Goal: Task Accomplishment & Management: Manage account settings

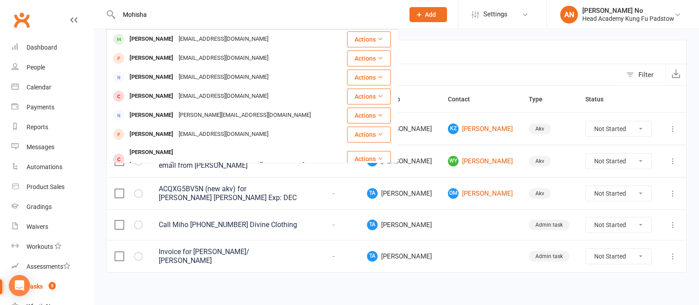
type input "Mohisha"
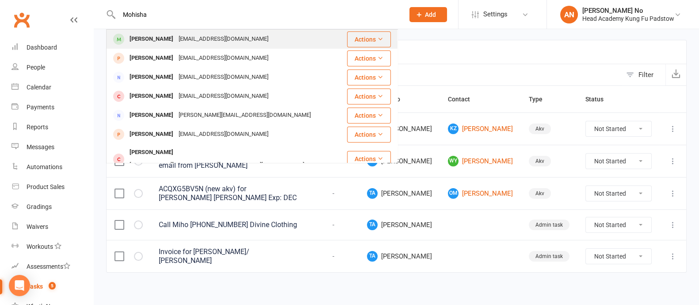
click at [155, 39] on div "[PERSON_NAME]" at bounding box center [151, 39] width 49 height 13
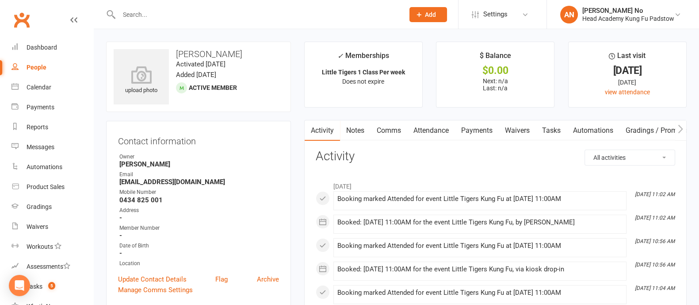
click at [435, 127] on link "Attendance" at bounding box center [431, 130] width 48 height 20
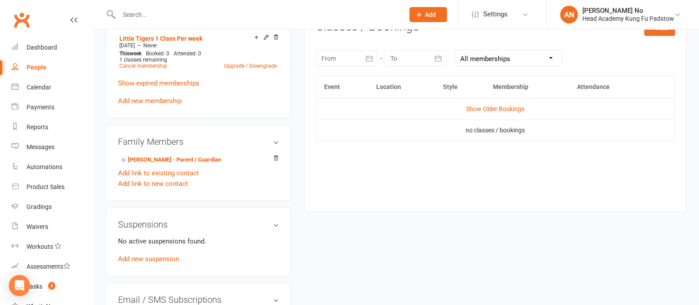
scroll to position [416, 0]
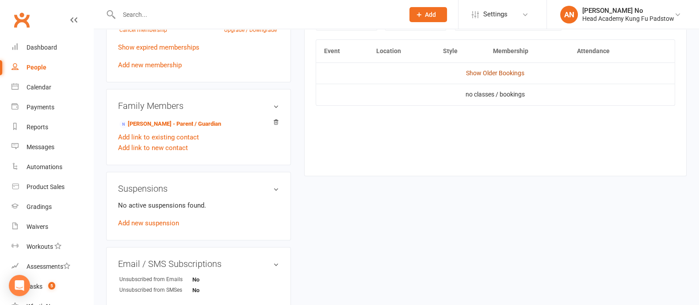
click at [493, 73] on link "Show Older Bookings" at bounding box center [495, 72] width 58 height 7
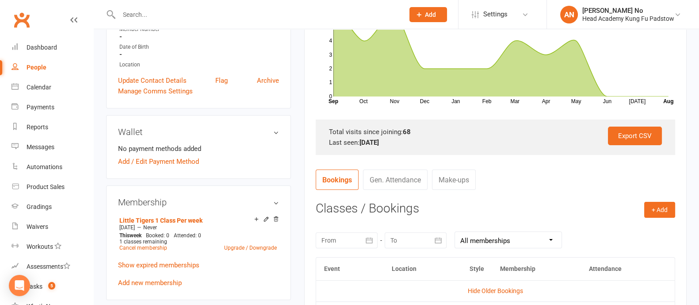
scroll to position [0, 0]
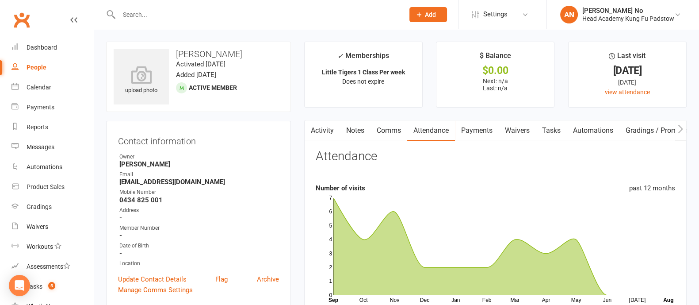
click at [486, 133] on link "Payments" at bounding box center [477, 130] width 44 height 20
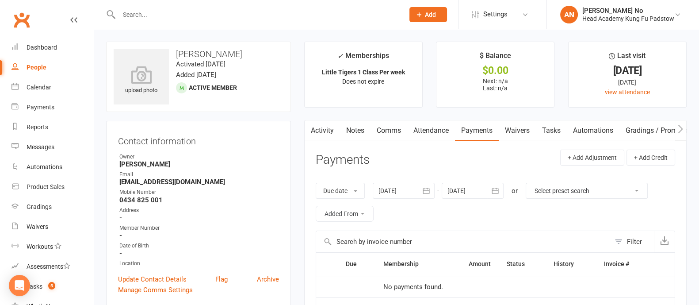
scroll to position [267, 0]
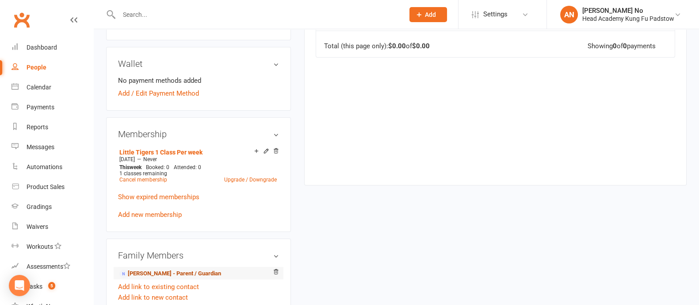
click at [172, 272] on link "[PERSON_NAME] - Parent / Guardian" at bounding box center [170, 273] width 102 height 9
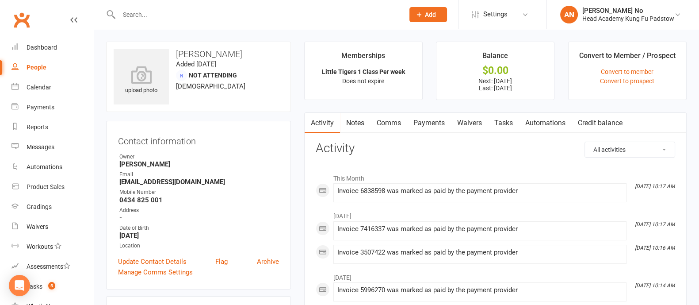
click at [435, 124] on link "Payments" at bounding box center [429, 123] width 44 height 20
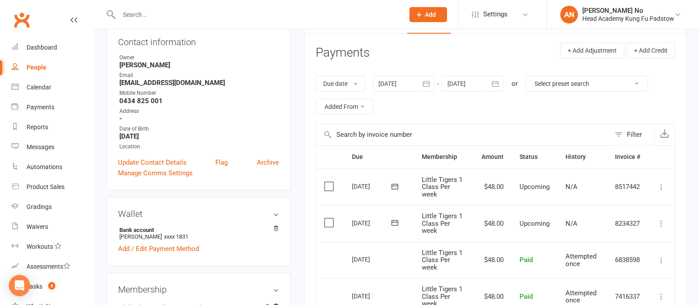
scroll to position [366, 0]
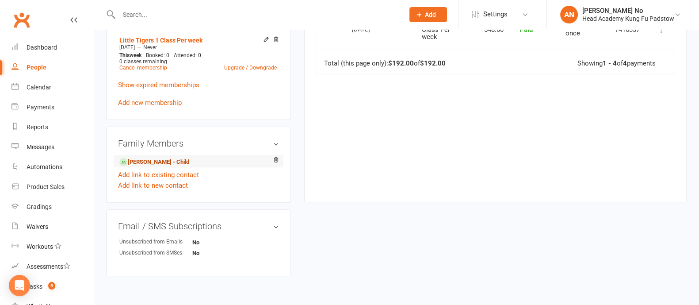
click at [155, 161] on link "[PERSON_NAME] - Child" at bounding box center [154, 161] width 70 height 9
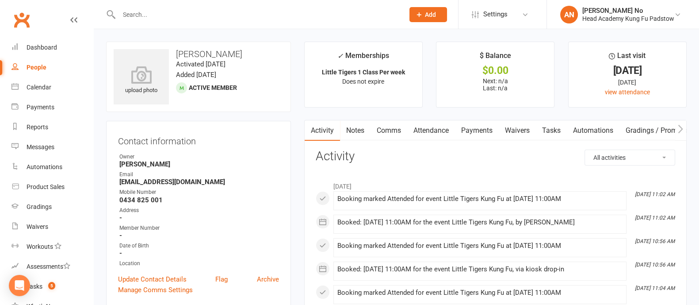
click at [139, 22] on div at bounding box center [252, 14] width 292 height 29
click at [145, 17] on input "text" at bounding box center [257, 14] width 282 height 12
type input "mahnoor"
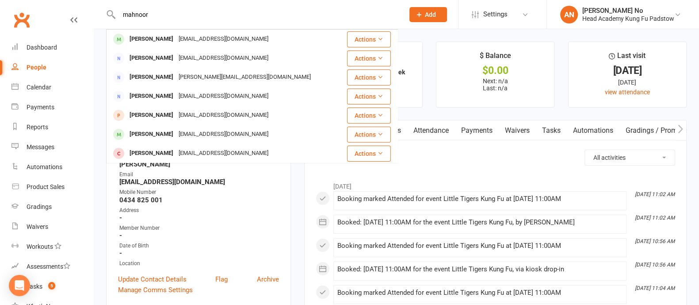
click at [155, 40] on div "[PERSON_NAME]" at bounding box center [151, 39] width 49 height 13
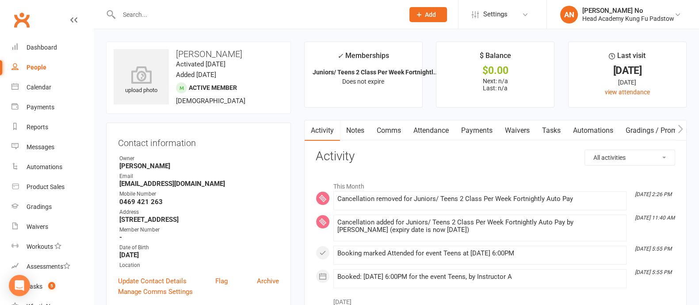
click at [139, 11] on input "text" at bounding box center [257, 14] width 282 height 12
paste input "[PERSON_NAME]"
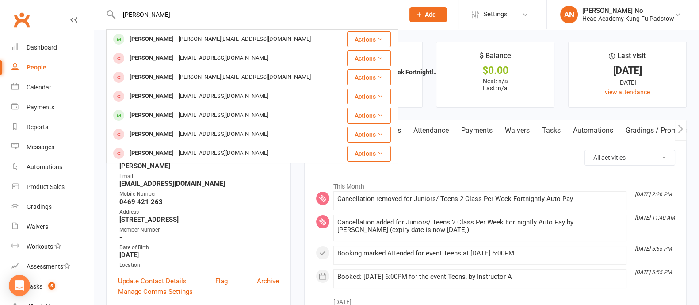
type input "[PERSON_NAME]"
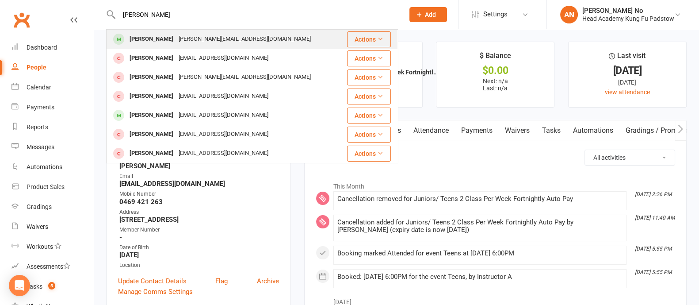
click at [144, 40] on div "[PERSON_NAME]" at bounding box center [151, 39] width 49 height 13
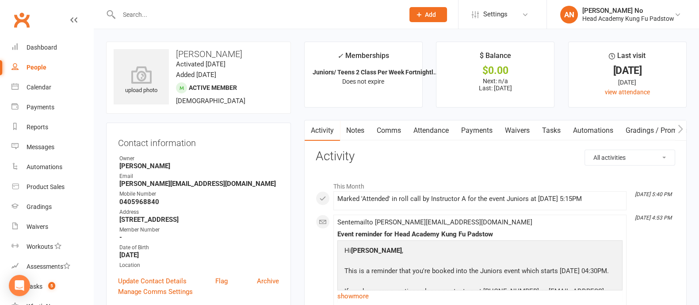
click at [179, 12] on input "text" at bounding box center [257, 14] width 282 height 12
paste input "[PERSON_NAME]"
type input "[PERSON_NAME]"
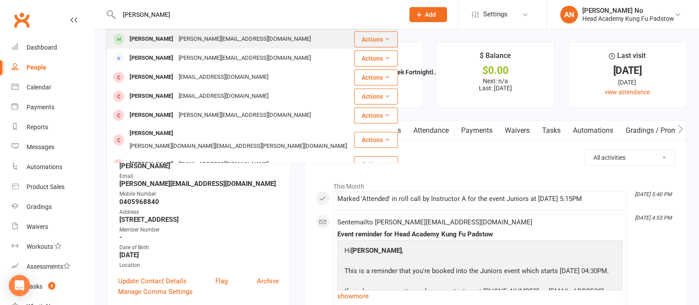
click at [176, 38] on div "[PERSON_NAME]" at bounding box center [151, 39] width 49 height 13
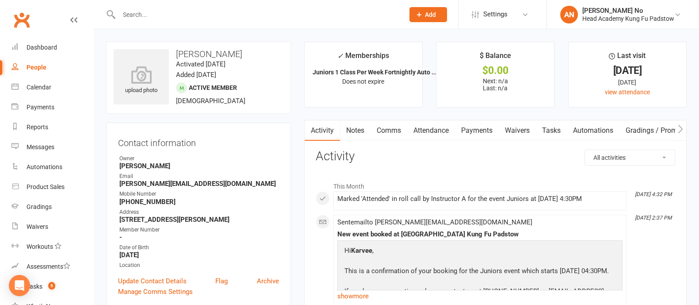
click at [431, 130] on link "Attendance" at bounding box center [431, 130] width 48 height 20
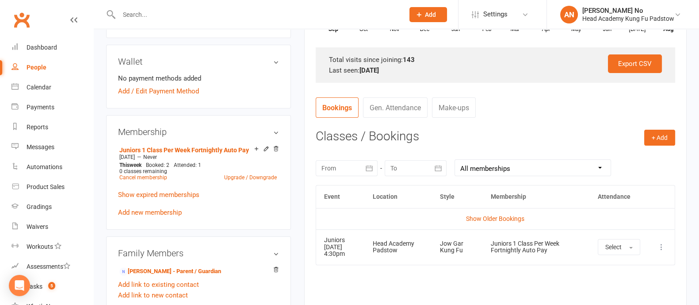
scroll to position [272, 0]
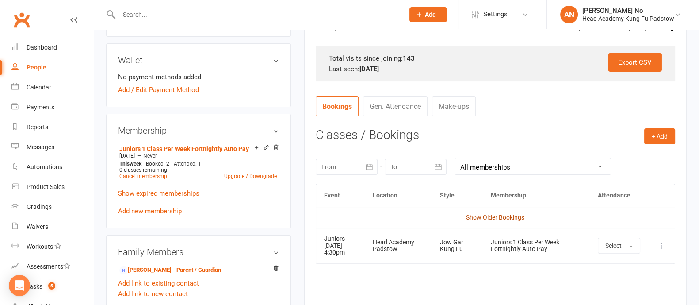
click at [516, 216] on link "Show Older Bookings" at bounding box center [495, 217] width 58 height 7
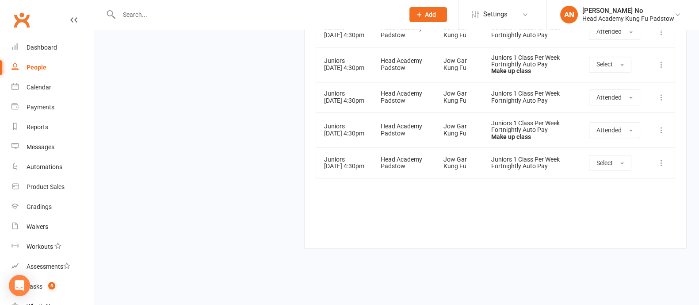
scroll to position [6339, 0]
click at [154, 16] on input "text" at bounding box center [257, 14] width 282 height 12
paste input "[PERSON_NAME]"
type input "[PERSON_NAME]"
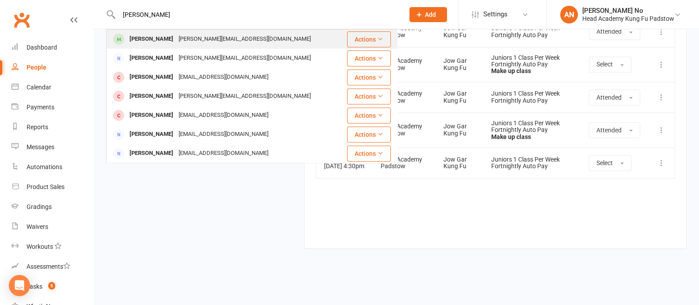
click at [161, 39] on div "[PERSON_NAME]" at bounding box center [151, 39] width 49 height 13
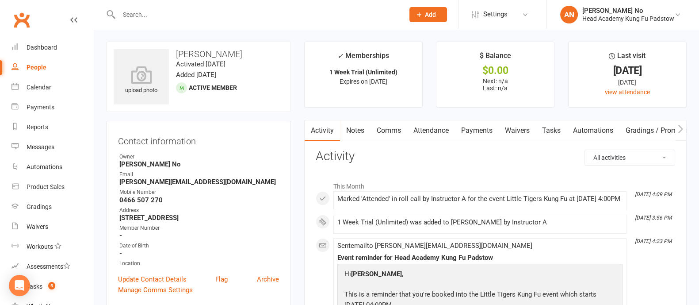
scroll to position [267, 0]
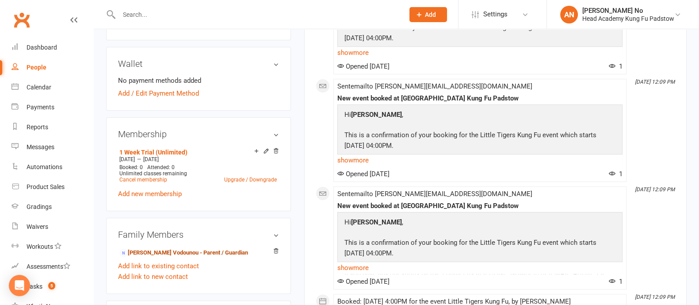
click at [195, 251] on link "[PERSON_NAME] Vodounou - Parent / Guardian" at bounding box center [183, 252] width 129 height 9
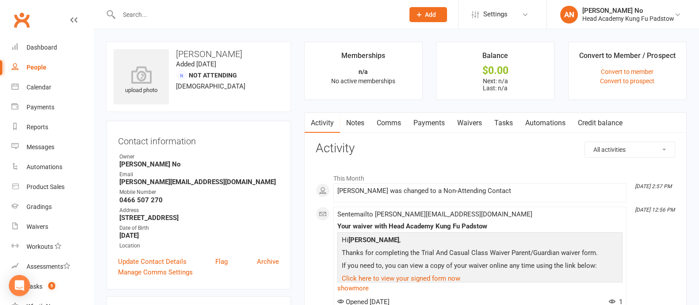
click at [473, 119] on link "Waivers" at bounding box center [469, 123] width 37 height 20
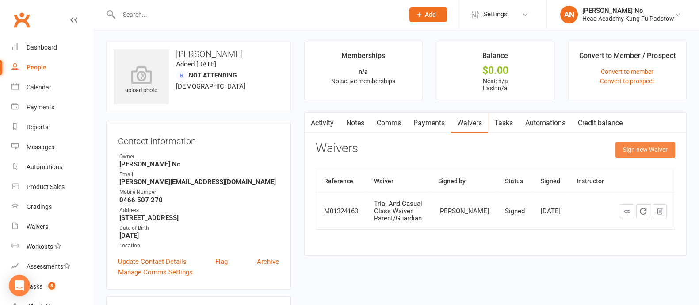
click at [633, 149] on button "Sign new Waiver" at bounding box center [645, 149] width 60 height 16
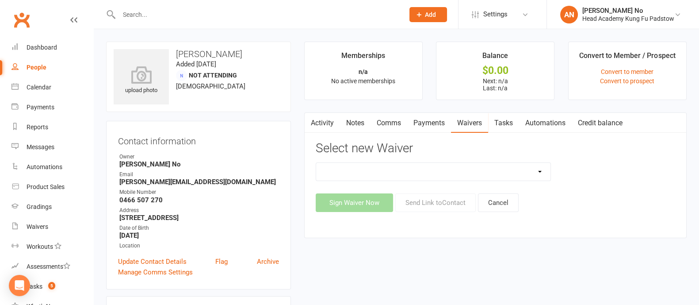
click at [529, 168] on select "Adults Waiver And Terms And Conditions Parent Or Guardian Waiver And Terms And …" at bounding box center [433, 172] width 234 height 18
select select "3663"
click at [316, 163] on select "Adults Waiver And Terms And Conditions Parent Or Guardian Waiver And Terms And …" at bounding box center [433, 172] width 234 height 18
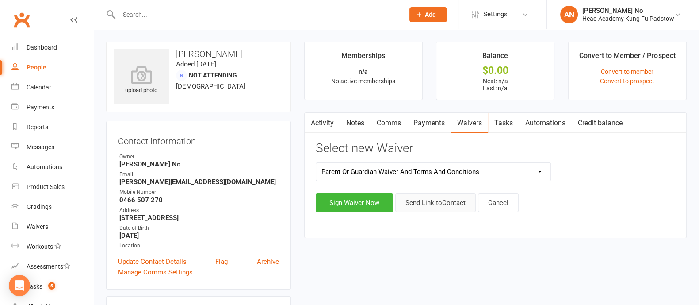
click at [456, 205] on button "Send Link to Contact" at bounding box center [435, 202] width 80 height 19
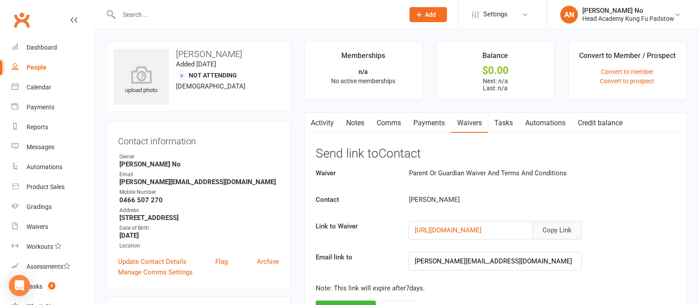
click at [565, 229] on button "Copy Link" at bounding box center [557, 230] width 50 height 19
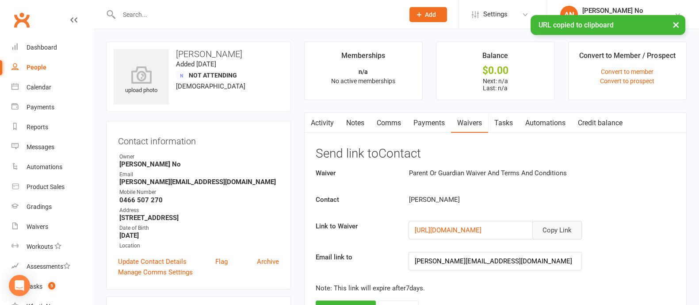
click at [565, 229] on button "Copy Link" at bounding box center [557, 230] width 50 height 19
click at [389, 121] on link "Comms" at bounding box center [389, 123] width 37 height 20
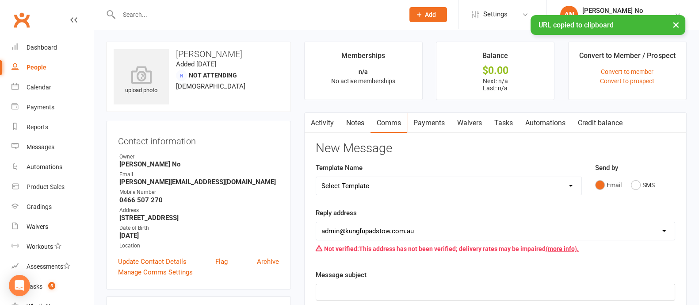
click at [569, 186] on select "Select Template [Email] Membership Waiver - ADULTS [Email] Membership Waiver - …" at bounding box center [448, 186] width 265 height 18
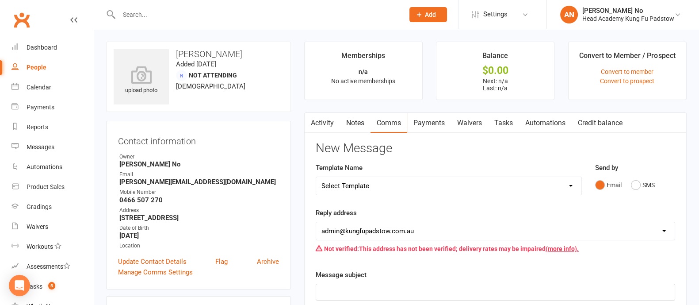
click at [569, 186] on select "Select Template [Email] Membership Waiver - ADULTS [Email] Membership Waiver - …" at bounding box center [448, 186] width 265 height 18
select select "2"
click at [316, 177] on select "Select Template [Email] Membership Waiver - ADULTS [Email] Membership Waiver - …" at bounding box center [448, 186] width 265 height 18
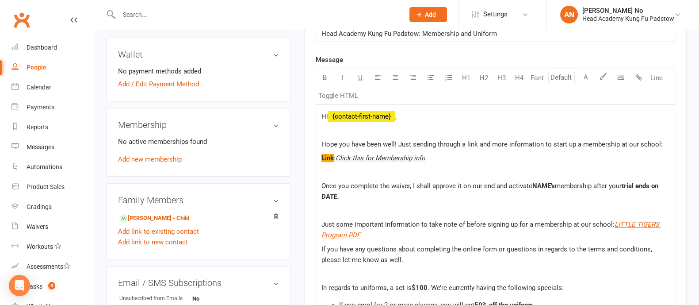
scroll to position [263, 0]
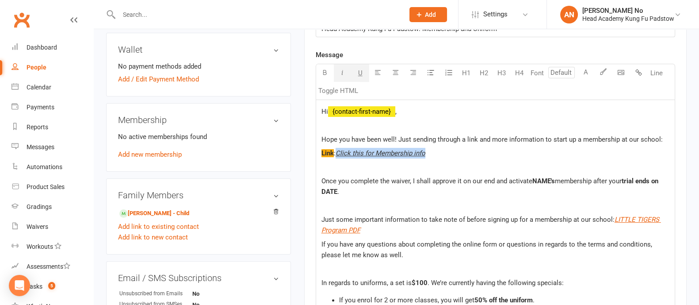
drag, startPoint x: 337, startPoint y: 153, endPoint x: 432, endPoint y: 156, distance: 94.7
click at [432, 156] on p "Link : Click this for Membership info" at bounding box center [495, 153] width 348 height 11
click at [550, 178] on span "NAME's" at bounding box center [543, 181] width 23 height 8
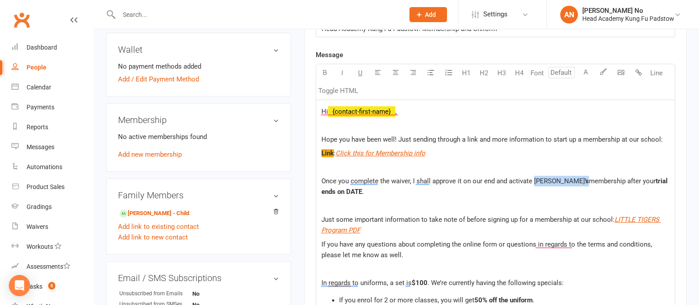
drag, startPoint x: 534, startPoint y: 180, endPoint x: 554, endPoint y: 181, distance: 20.4
click at [554, 181] on p "Once you complete the waiver, I shall approve it on our end and activate [PERSO…" at bounding box center [495, 186] width 348 height 21
click at [321, 72] on button "button" at bounding box center [325, 73] width 18 height 18
click at [397, 138] on span "Hope you have been well! Just sending through a link and more information to st…" at bounding box center [491, 139] width 341 height 8
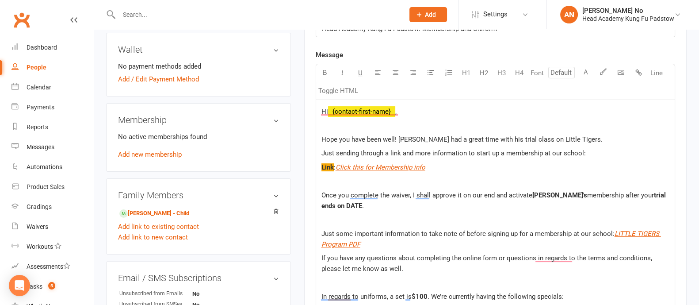
click at [336, 205] on span "trial ends on DATE" at bounding box center [494, 200] width 346 height 19
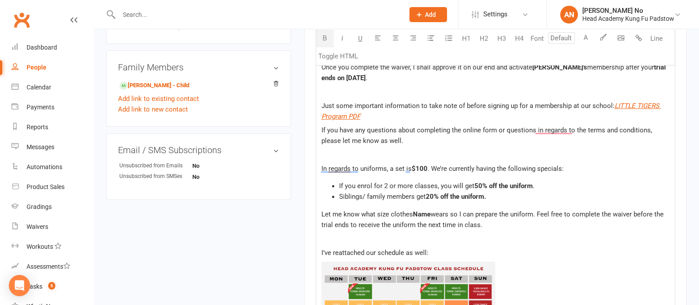
scroll to position [395, 0]
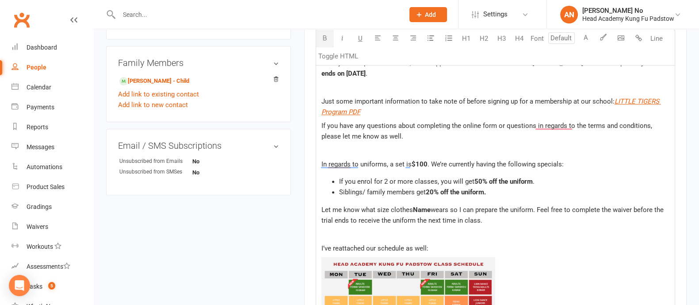
click at [423, 209] on span "Name" at bounding box center [422, 210] width 18 height 8
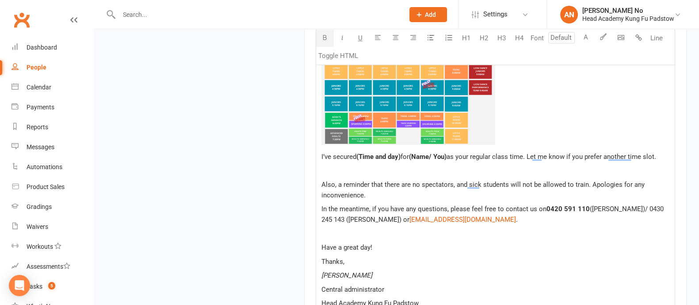
scroll to position [614, 0]
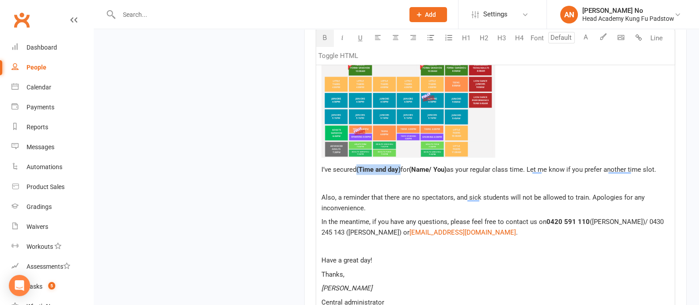
drag, startPoint x: 403, startPoint y: 170, endPoint x: 358, endPoint y: 170, distance: 44.7
click at [358, 170] on p "I’ve secured (Time and day) for (Name/ You) as your regular class time. Let me …" at bounding box center [495, 169] width 348 height 11
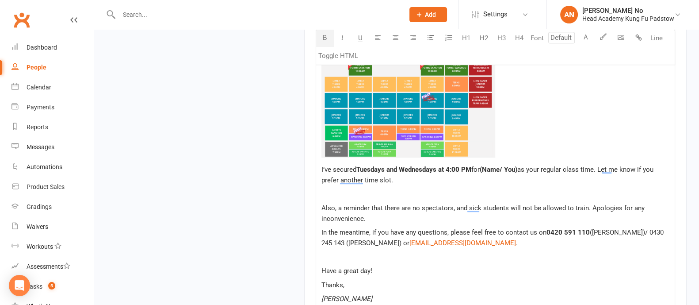
drag, startPoint x: 521, startPoint y: 168, endPoint x: 484, endPoint y: 168, distance: 36.7
click at [484, 168] on span "(Name/ You)" at bounding box center [499, 169] width 38 height 8
click at [519, 168] on span "as your regular class time. Let me know if you prefer another time slot." at bounding box center [494, 174] width 347 height 19
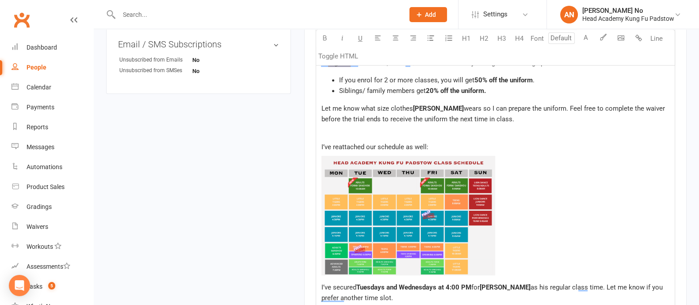
scroll to position [520, 0]
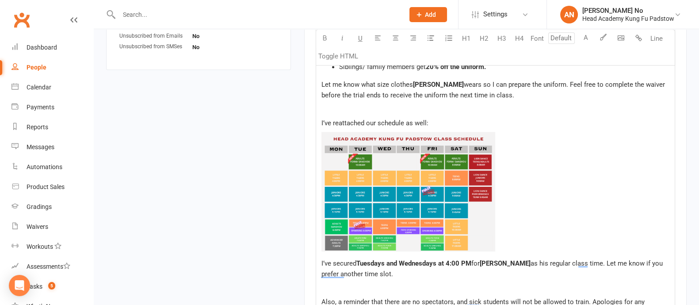
click at [365, 151] on img "To enrich screen reader interactions, please activate Accessibility in Grammarl…" at bounding box center [408, 192] width 174 height 120
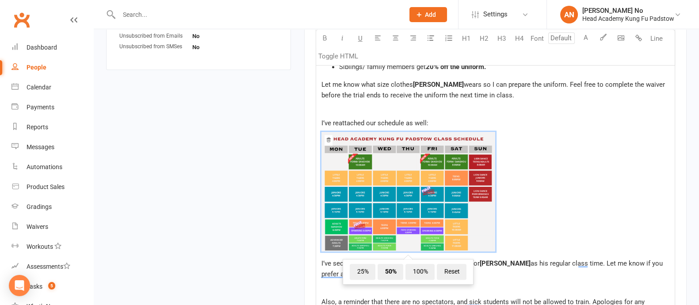
click at [328, 138] on icon "To enrich screen reader interactions, please activate Accessibility in Grammarl…" at bounding box center [328, 139] width 5 height 5
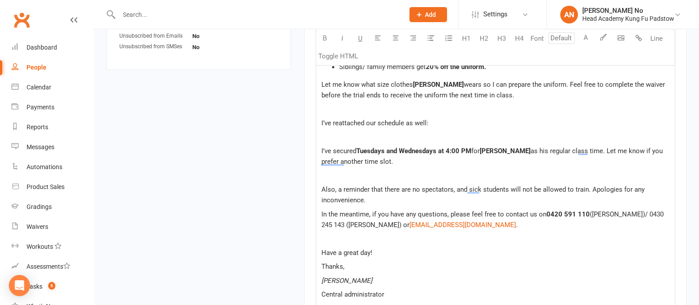
click at [328, 132] on p "﻿" at bounding box center [495, 137] width 348 height 11
click at [621, 36] on body "Prospect Member Non-attending contact Class / event Appointment Grading event T…" at bounding box center [349, 38] width 699 height 1113
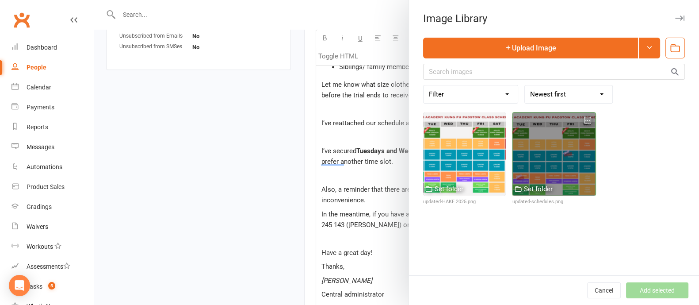
click at [567, 154] on div at bounding box center [553, 153] width 83 height 83
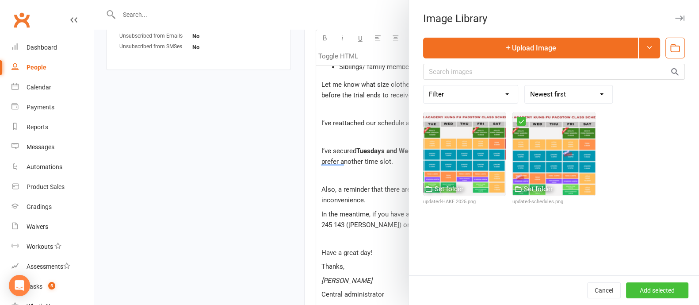
click at [648, 288] on button "Add selected" at bounding box center [657, 290] width 62 height 16
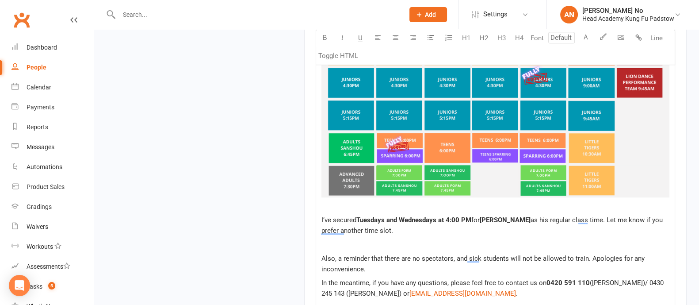
scroll to position [709, 0]
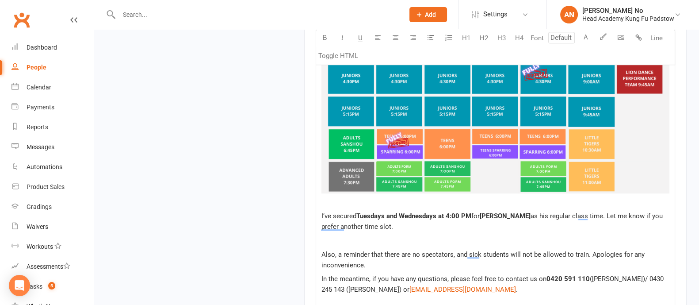
click at [476, 158] on img "To enrich screen reader interactions, please activate Accessibility in Grammarl…" at bounding box center [495, 73] width 348 height 239
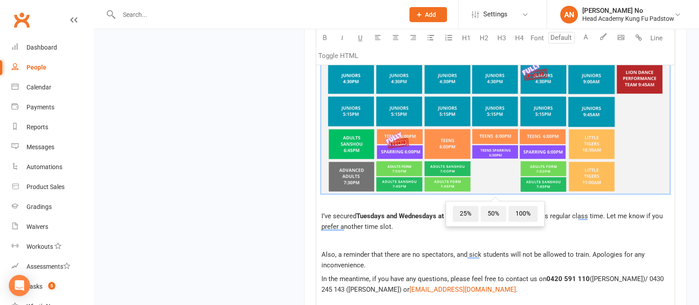
click at [494, 214] on span "50%" at bounding box center [494, 214] width 26 height 16
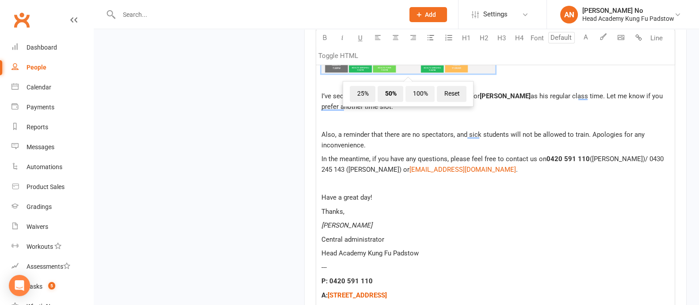
click at [420, 93] on span "100%" at bounding box center [419, 94] width 29 height 16
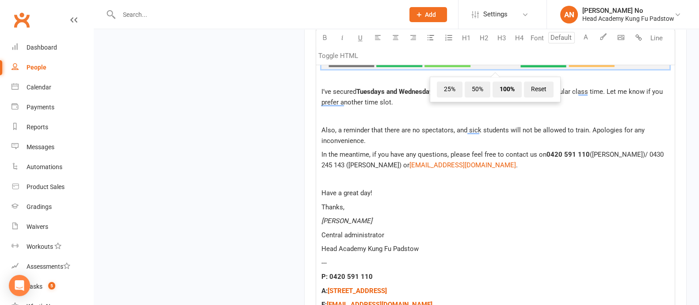
scroll to position [835, 0]
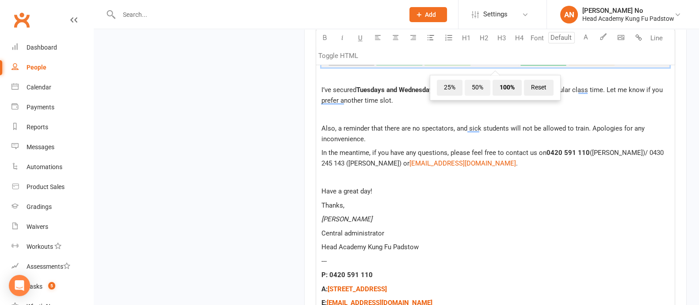
click at [474, 87] on span "50%" at bounding box center [478, 88] width 26 height 16
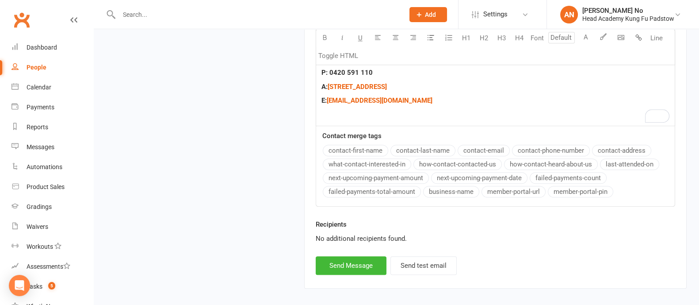
scroll to position [925, 0]
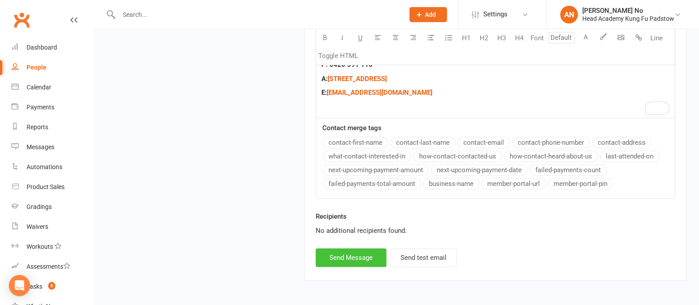
click at [361, 258] on button "Send Message" at bounding box center [351, 257] width 71 height 19
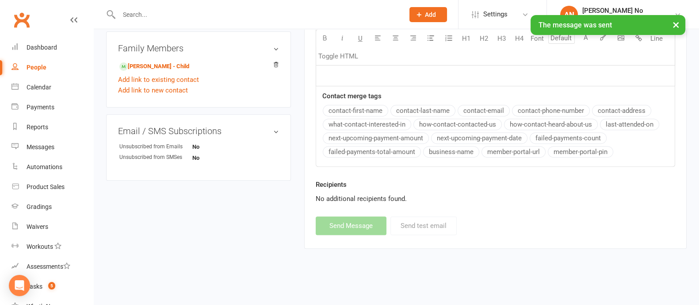
select select
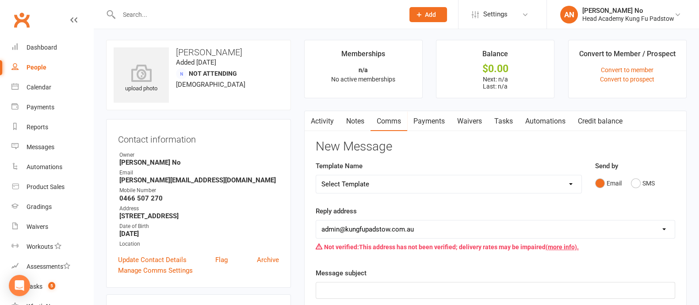
scroll to position [0, 0]
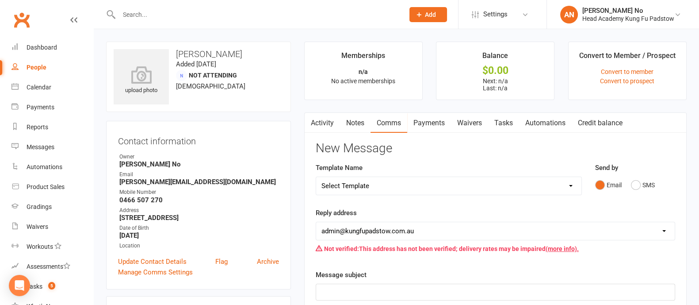
click at [312, 121] on icon "button" at bounding box center [309, 120] width 5 height 9
click at [325, 123] on link "Activity" at bounding box center [322, 123] width 35 height 20
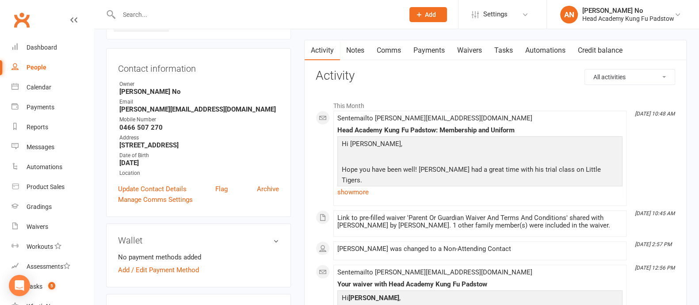
scroll to position [95, 0]
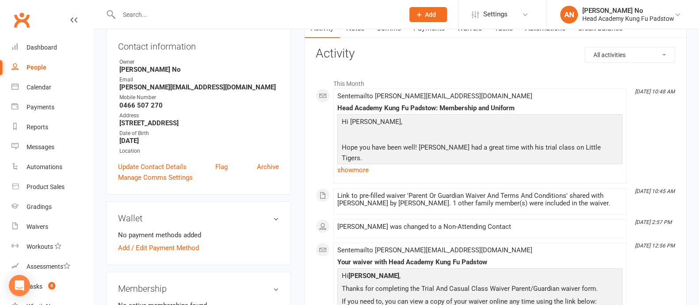
click at [162, 16] on input "text" at bounding box center [257, 14] width 282 height 12
paste input "[PERSON_NAME]"
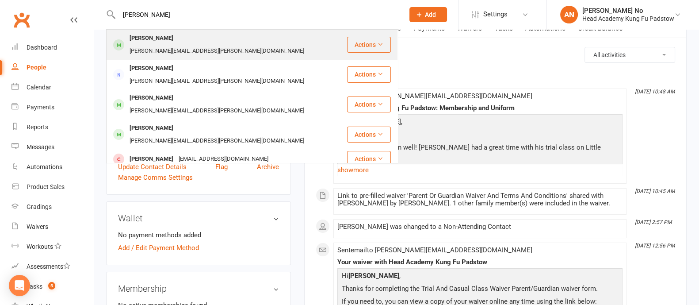
type input "[PERSON_NAME]"
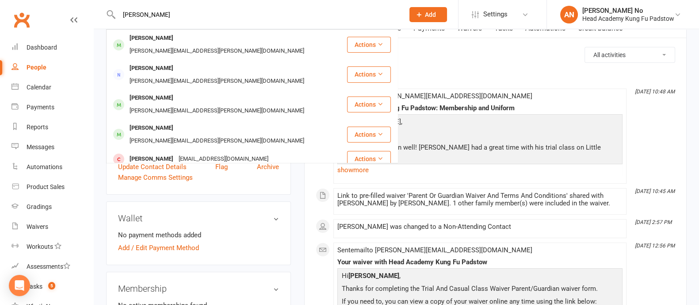
click at [176, 40] on div "[PERSON_NAME]" at bounding box center [151, 38] width 49 height 13
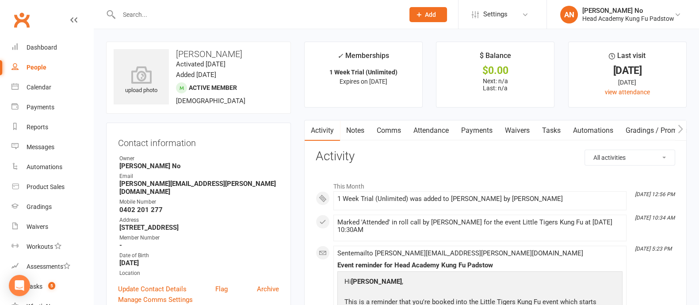
click at [516, 130] on link "Waivers" at bounding box center [517, 130] width 37 height 20
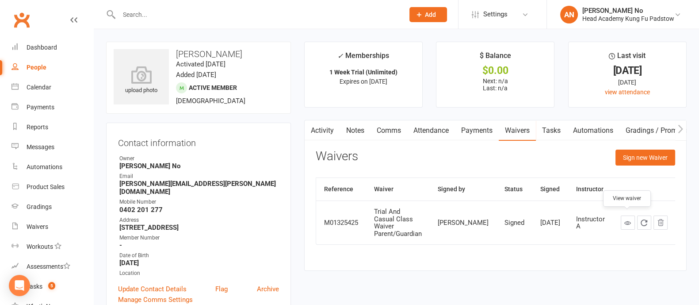
click at [624, 219] on icon at bounding box center [627, 222] width 7 height 7
click at [150, 12] on input "text" at bounding box center [257, 14] width 282 height 12
paste input "14/08"
type input "1"
type input "tsui"
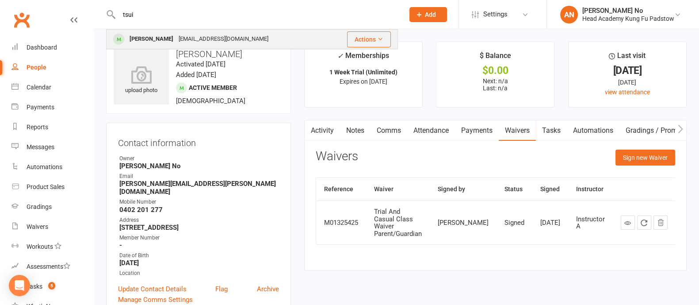
click at [144, 40] on div "[PERSON_NAME]" at bounding box center [151, 39] width 49 height 13
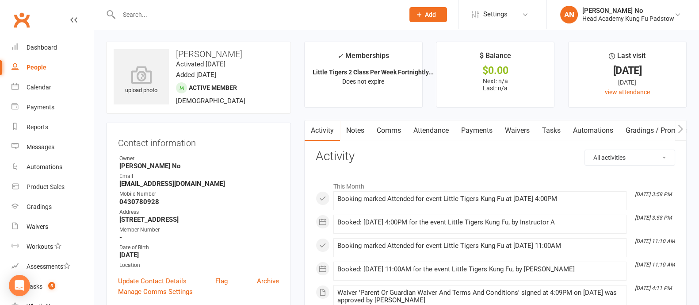
click at [428, 130] on link "Attendance" at bounding box center [431, 130] width 48 height 20
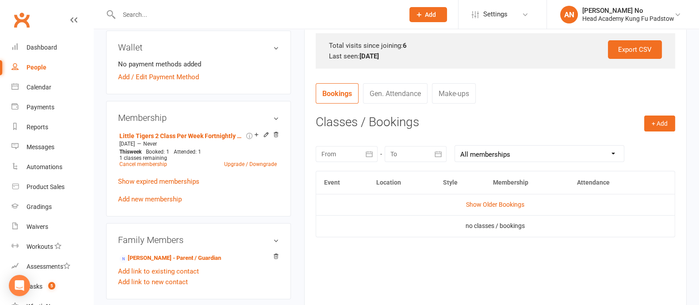
scroll to position [298, 0]
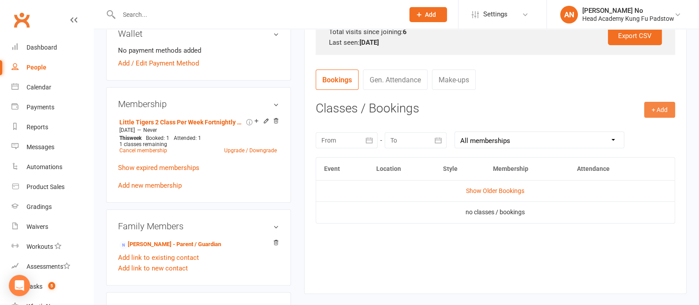
click at [665, 112] on button "+ Add" at bounding box center [659, 110] width 31 height 16
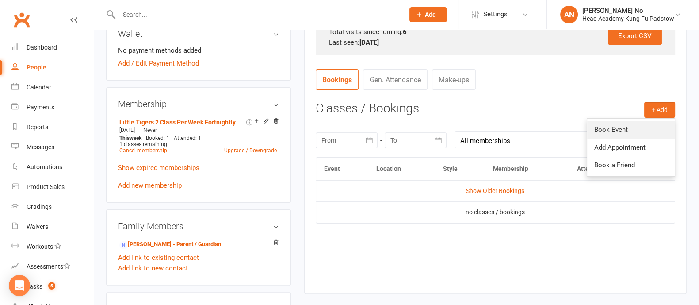
click at [636, 130] on link "Book Event" at bounding box center [631, 130] width 88 height 18
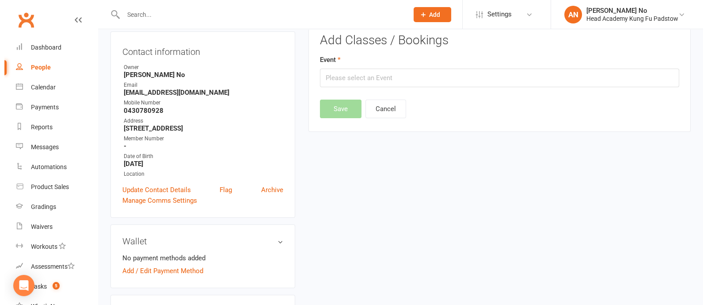
scroll to position [75, 0]
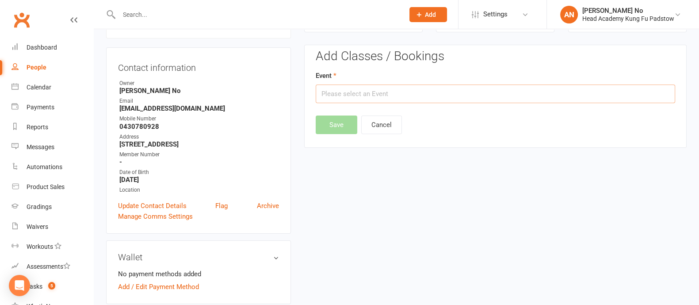
click at [486, 97] on input "text" at bounding box center [495, 93] width 359 height 19
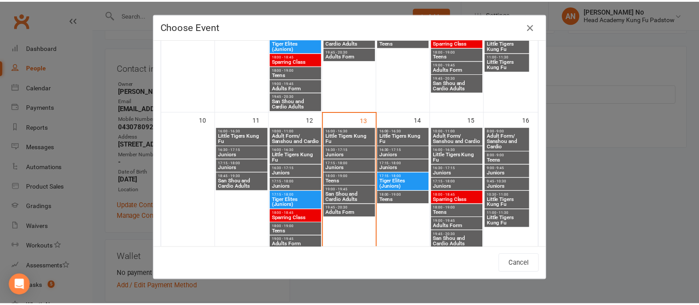
scroll to position [310, 0]
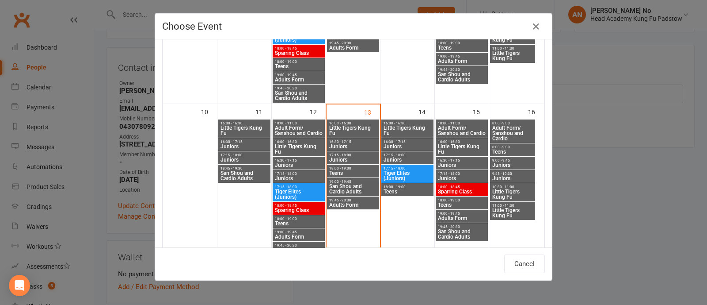
click at [399, 125] on span "Little Tigers Kung Fu" at bounding box center [407, 130] width 49 height 11
type input "Little Tigers Kung Fu - [DATE] 4:00:00 PM"
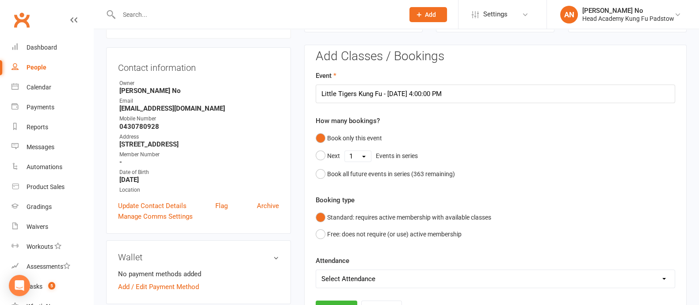
scroll to position [342, 0]
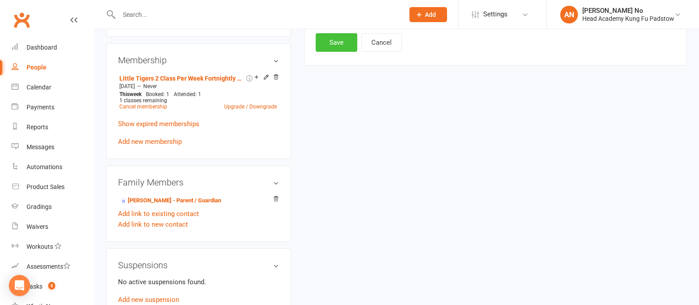
click at [343, 48] on button "Save" at bounding box center [337, 42] width 42 height 19
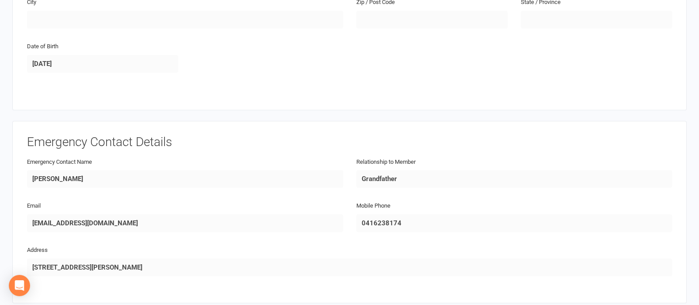
scroll to position [1207, 0]
